Goal: Information Seeking & Learning: Understand process/instructions

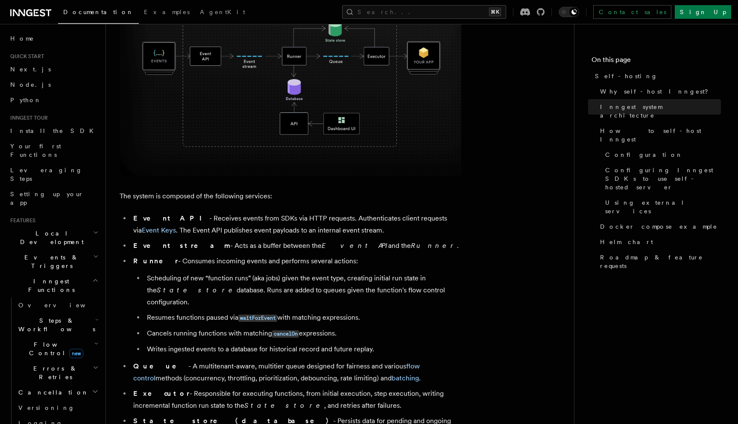
scroll to position [353, 0]
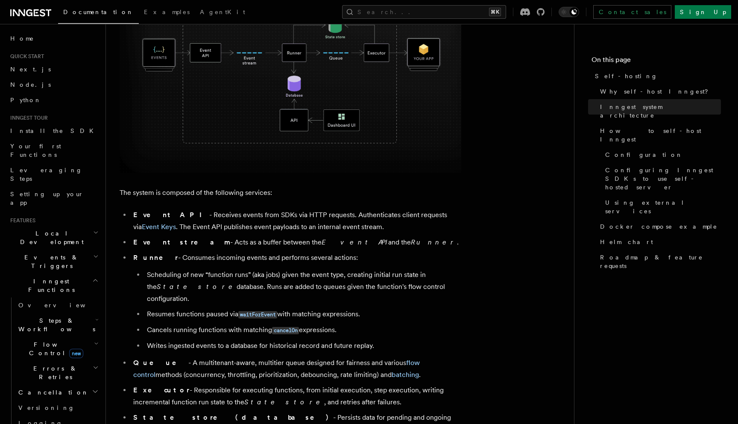
click at [206, 278] on li "Scheduling of new “function runs” (aka jobs) given the event type, creating ini…" at bounding box center [302, 287] width 317 height 36
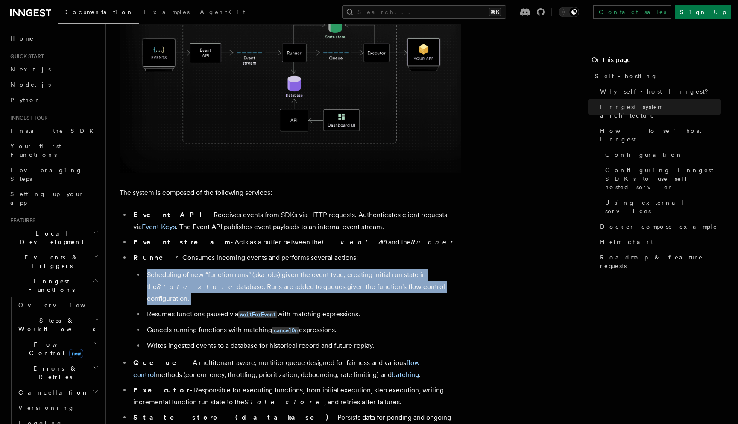
click at [206, 278] on li "Scheduling of new “function runs” (aka jobs) given the event type, creating ini…" at bounding box center [302, 287] width 317 height 36
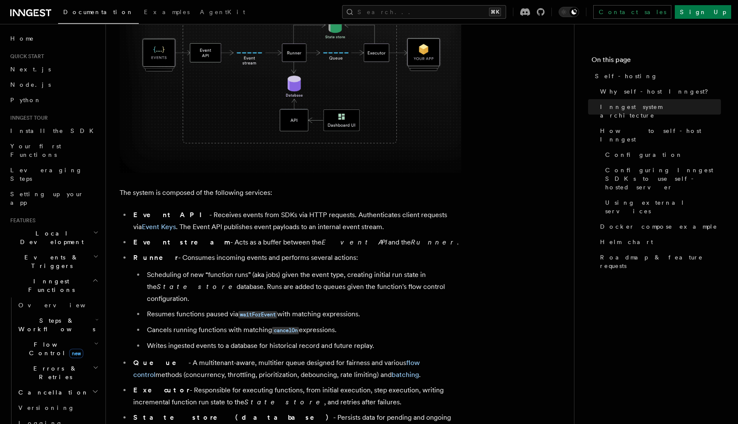
click at [419, 287] on li "Scheduling of new “function runs” (aka jobs) given the event type, creating ini…" at bounding box center [302, 287] width 317 height 36
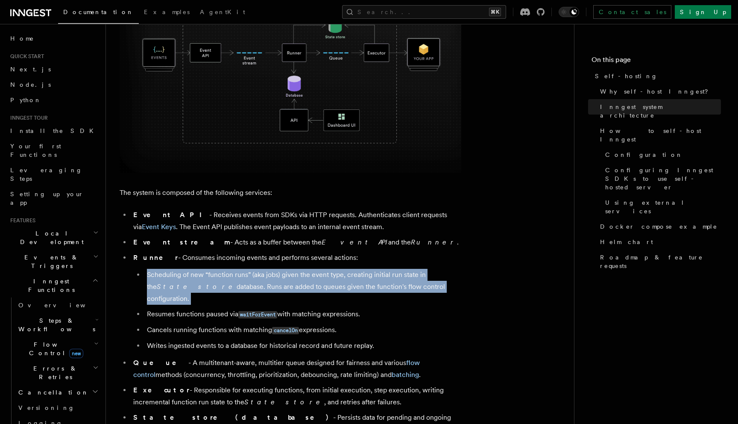
drag, startPoint x: 419, startPoint y: 287, endPoint x: 122, endPoint y: 276, distance: 297.6
click at [122, 276] on ul "Event API - Receives events from SDKs via HTTP requests. Authenticates client r…" at bounding box center [291, 351] width 342 height 285
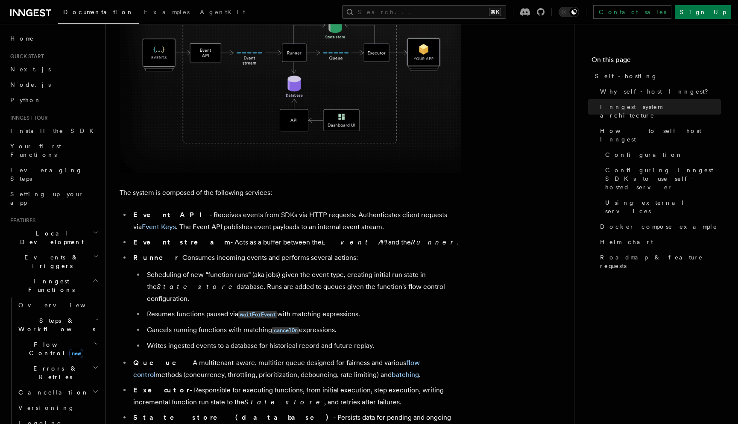
click at [151, 308] on li "Resumes functions paused via waitForEvent with matching expressions." at bounding box center [302, 314] width 317 height 12
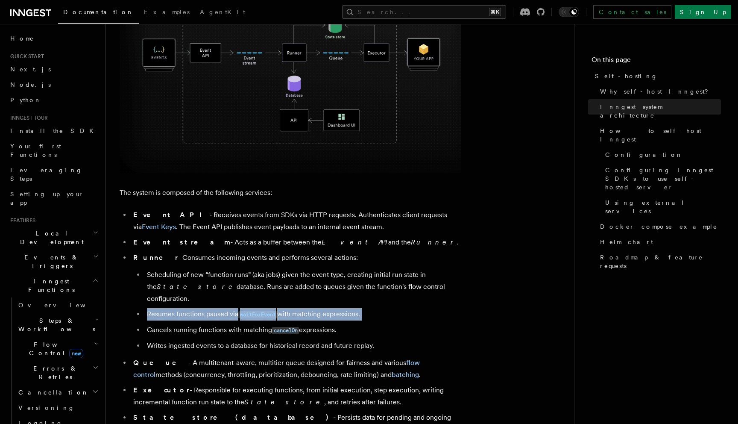
click at [151, 308] on li "Resumes functions paused via waitForEvent with matching expressions." at bounding box center [302, 314] width 317 height 12
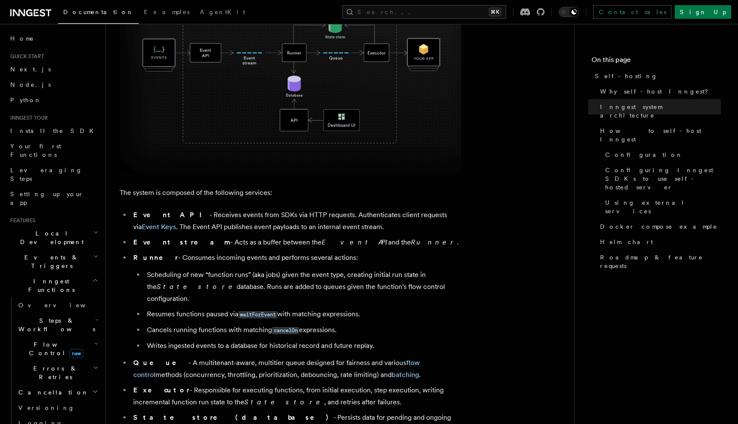
click at [158, 324] on li "Cancels running functions with matching cancelOn expressions." at bounding box center [302, 330] width 317 height 12
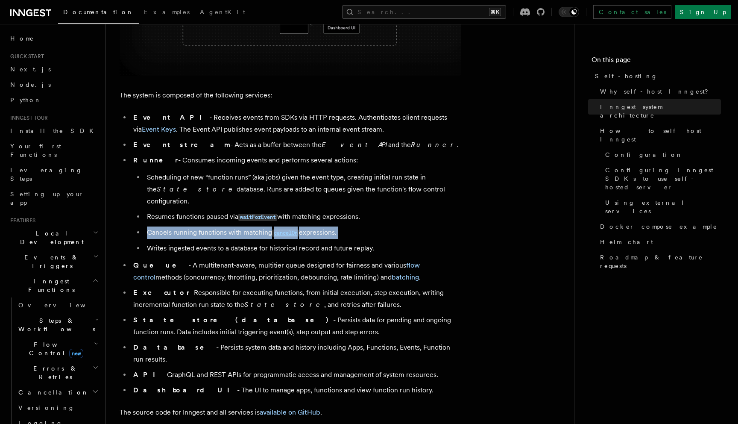
scroll to position [453, 0]
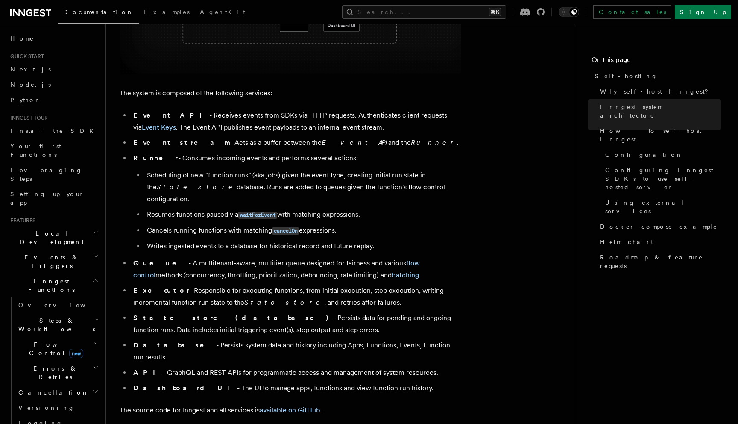
click at [178, 262] on li "Queue - A multitenant-aware, multitier queue designed for fairness and various …" at bounding box center [296, 269] width 331 height 24
click at [170, 240] on li "Writes ingested events to a database for historical record and future replay." at bounding box center [302, 246] width 317 height 12
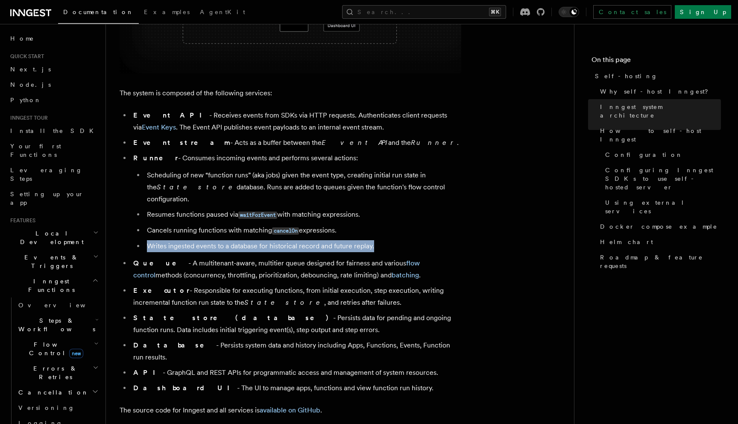
click at [170, 240] on li "Writes ingested events to a database for historical record and future replay." at bounding box center [302, 246] width 317 height 12
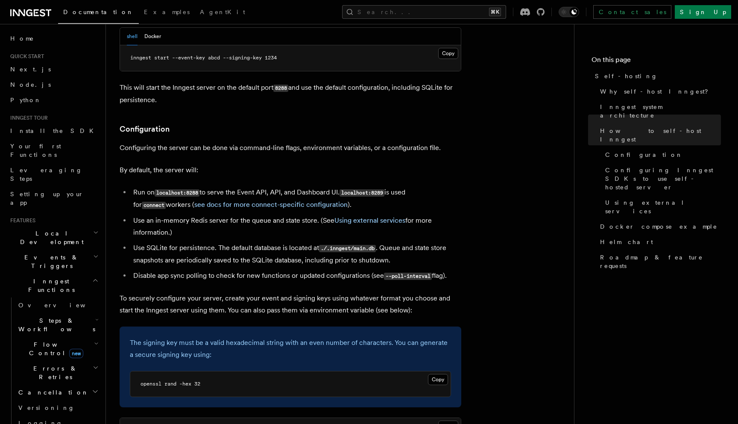
scroll to position [1012, 0]
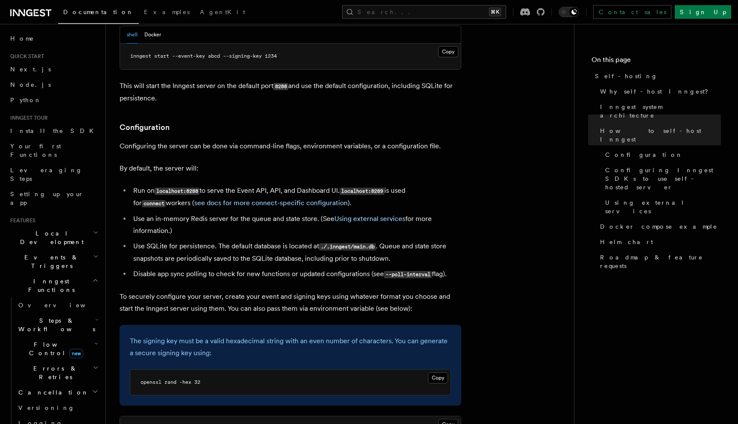
click at [308, 240] on li "Use SQLite for persistence. The default database is located at ./.inngest/main.…" at bounding box center [296, 252] width 331 height 24
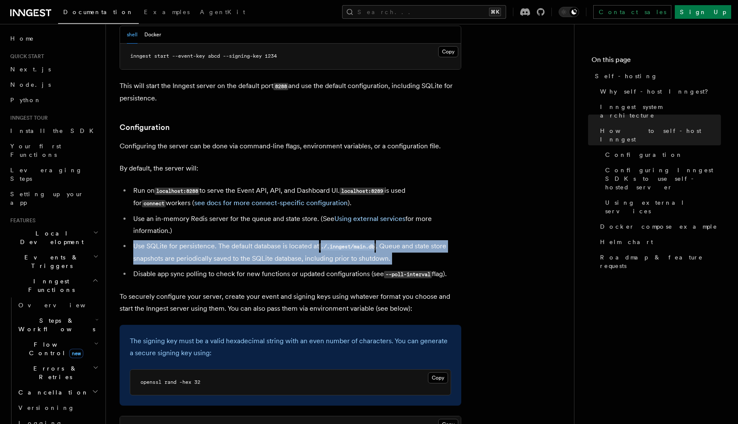
click at [308, 240] on li "Use SQLite for persistence. The default database is located at ./.inngest/main.…" at bounding box center [296, 252] width 331 height 24
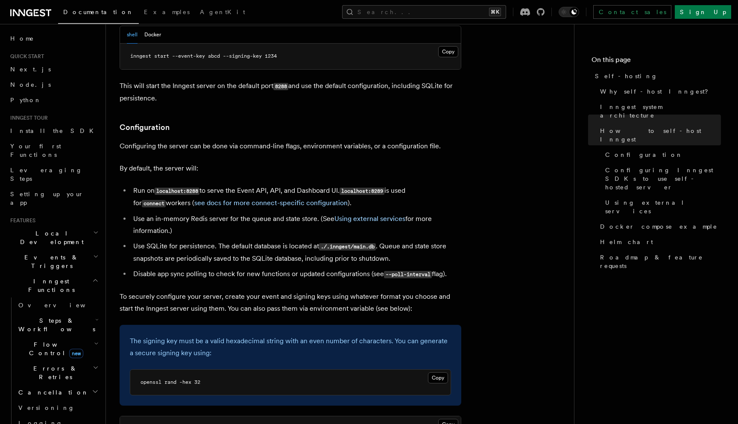
click at [235, 268] on li "Disable app sync polling to check for new functions or updated configurations (…" at bounding box center [296, 274] width 331 height 12
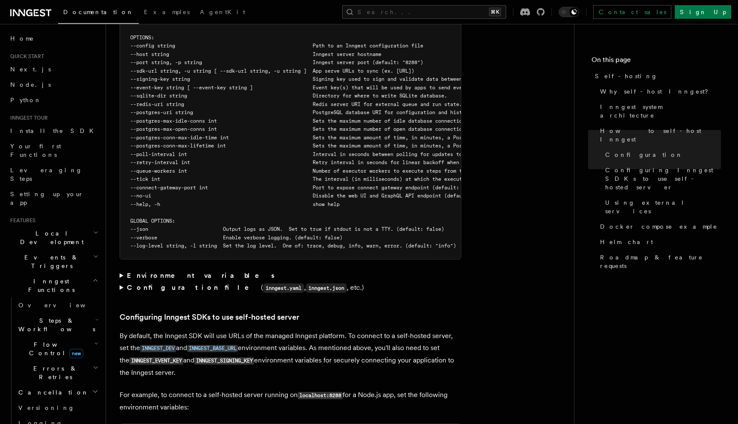
scroll to position [1582, 0]
click at [122, 268] on summary "Environment variables" at bounding box center [291, 274] width 342 height 12
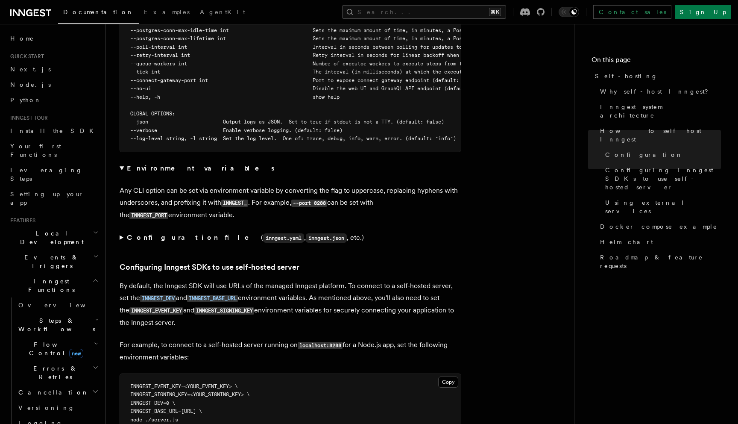
scroll to position [1689, 0]
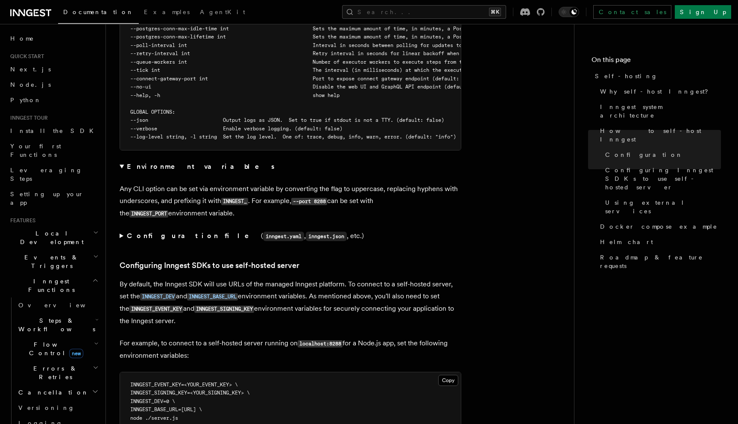
click at [122, 230] on summary "Configuration file ( inngest.yaml , inngest.json , etc.)" at bounding box center [291, 236] width 342 height 12
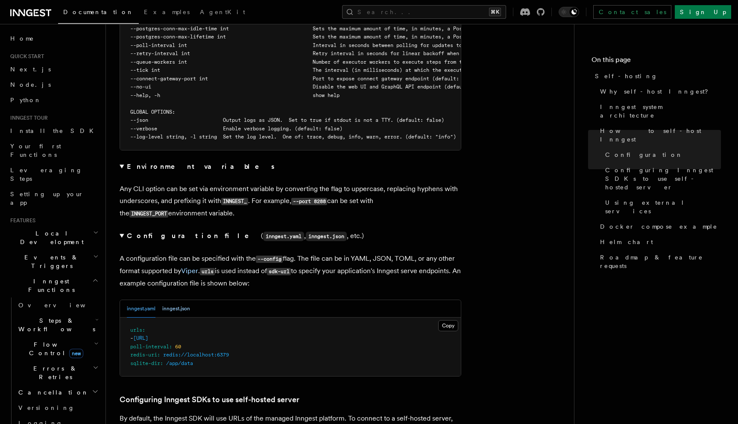
click at [175, 300] on button "inngest.json" at bounding box center [176, 309] width 28 height 18
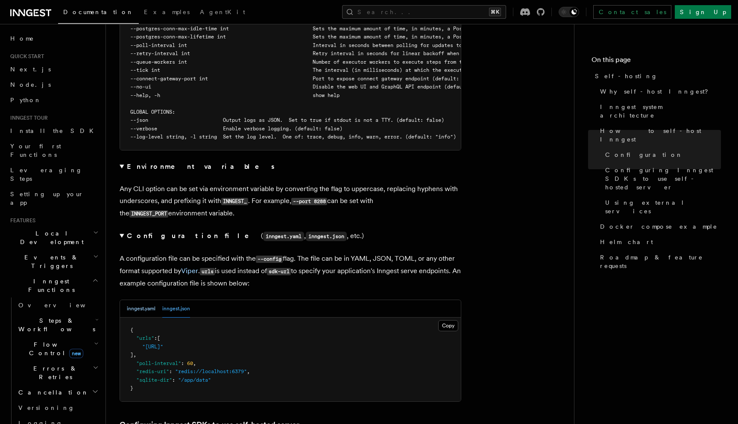
click at [141, 300] on button "inngest.yaml" at bounding box center [141, 309] width 29 height 18
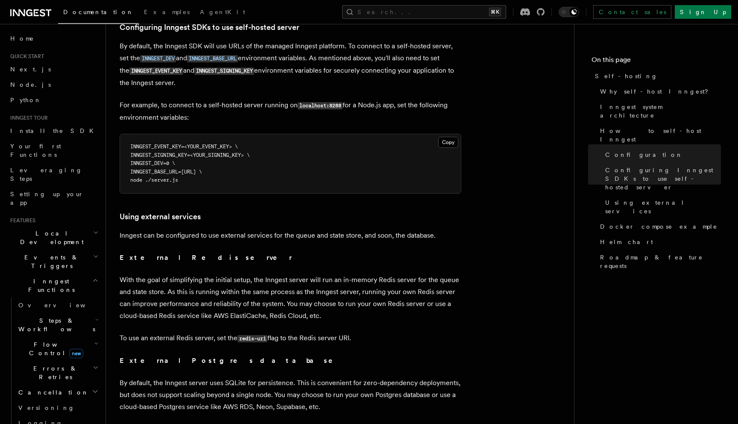
scroll to position [2064, 0]
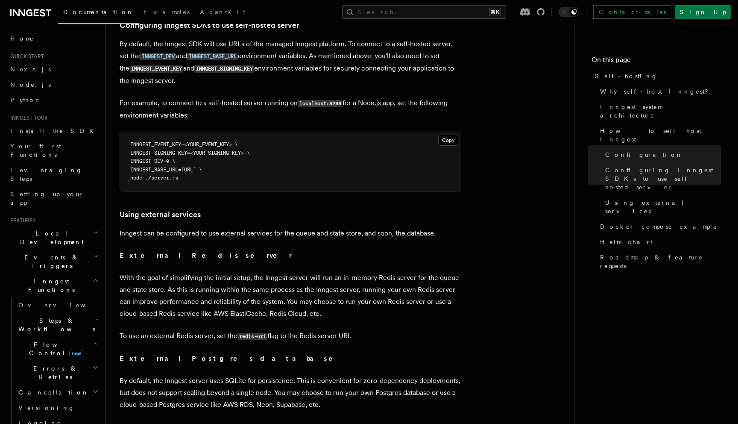
click at [176, 227] on p "Inngest can be configured to use external services for the queue and state stor…" at bounding box center [291, 233] width 342 height 12
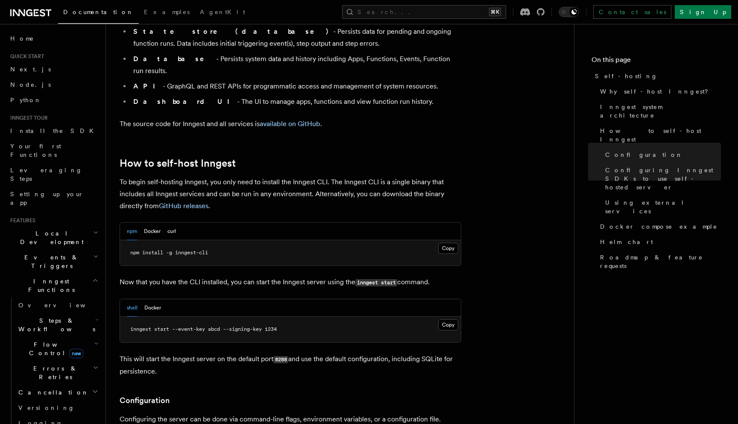
scroll to position [554, 0]
